Goal: Information Seeking & Learning: Learn about a topic

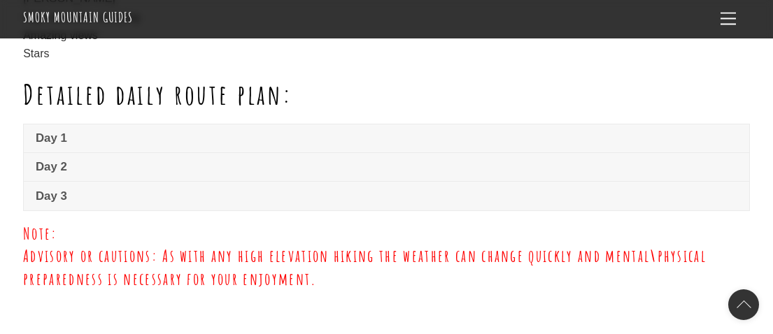
scroll to position [1051, 0]
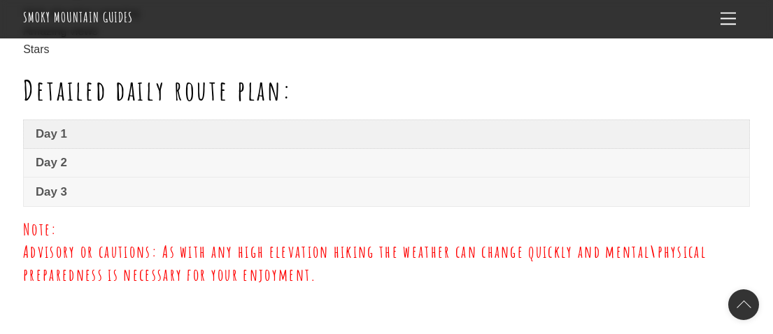
click at [57, 126] on span "Day 1" at bounding box center [387, 134] width 702 height 17
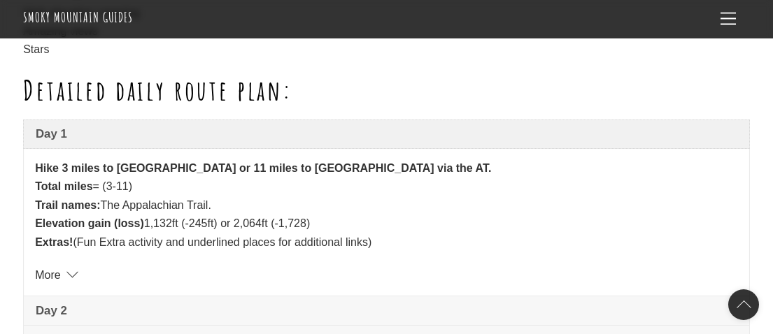
click at [57, 126] on span "Day 1" at bounding box center [387, 134] width 702 height 17
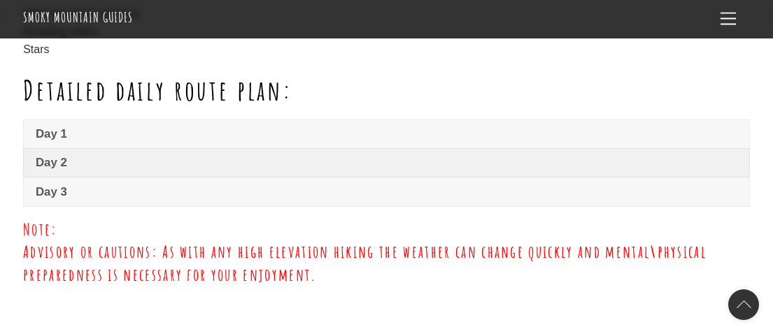
click at [43, 155] on span "Day 2" at bounding box center [387, 163] width 702 height 17
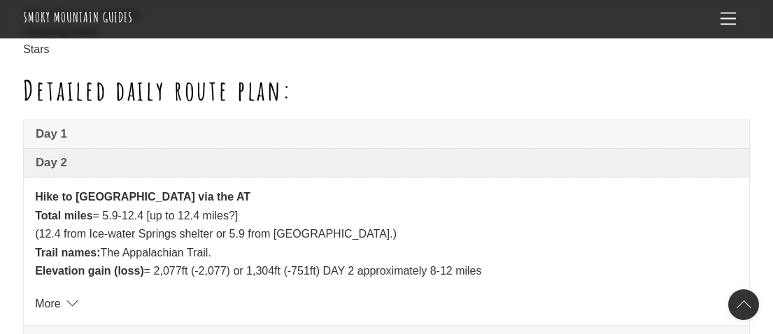
click at [43, 155] on span "Day 2" at bounding box center [387, 163] width 702 height 17
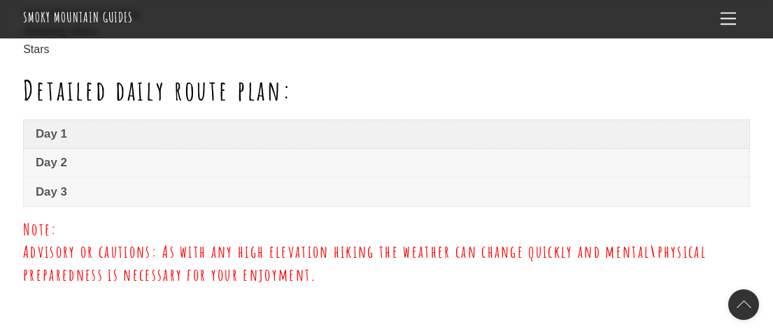
click at [52, 126] on span "Day 1" at bounding box center [387, 134] width 702 height 17
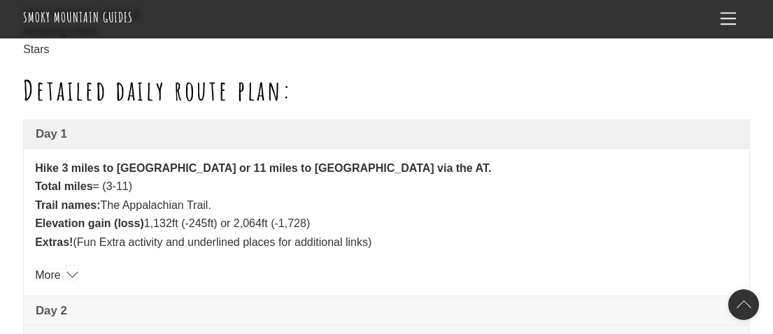
click at [65, 269] on link "More" at bounding box center [54, 275] width 39 height 12
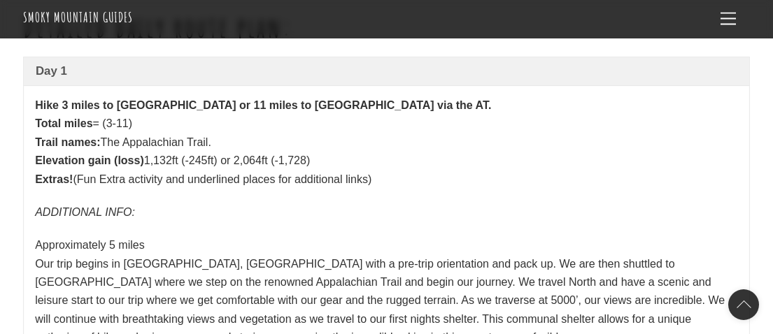
scroll to position [1113, 0]
click at [43, 64] on span "Day 1" at bounding box center [387, 72] width 702 height 17
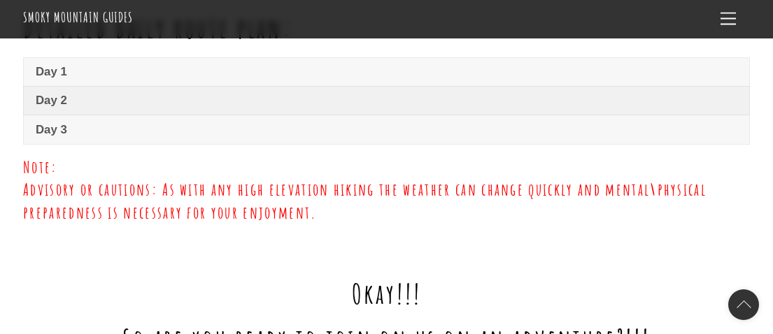
click at [48, 94] on link "Day 2" at bounding box center [386, 101] width 725 height 28
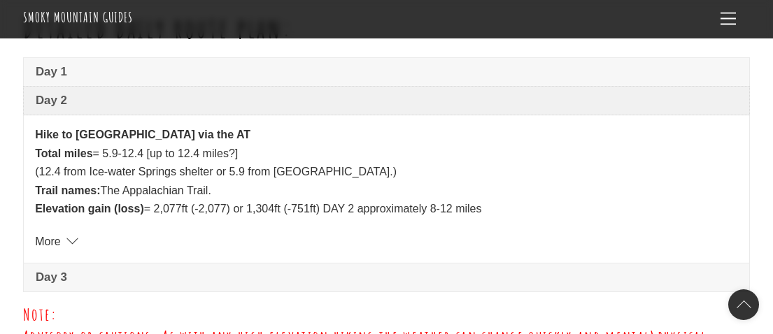
click at [53, 92] on span "Day 2" at bounding box center [387, 100] width 702 height 17
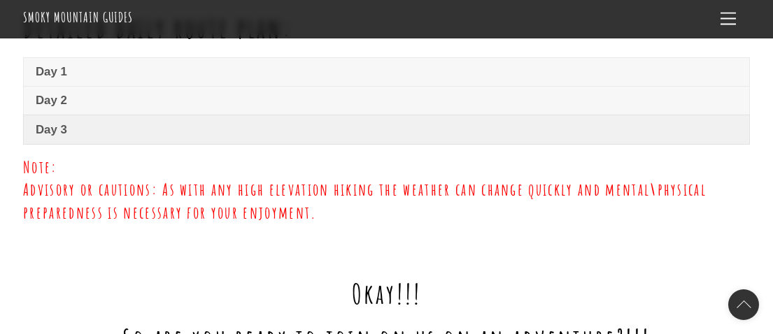
click at [59, 122] on span "Day 3" at bounding box center [387, 130] width 702 height 17
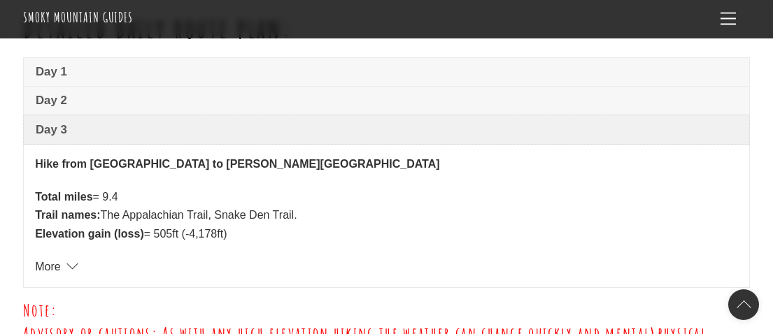
click at [59, 122] on span "Day 3" at bounding box center [387, 130] width 702 height 17
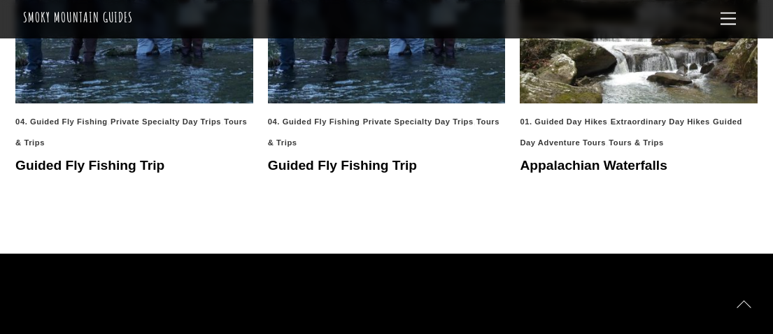
scroll to position [2513, 0]
